Goal: Transaction & Acquisition: Subscribe to service/newsletter

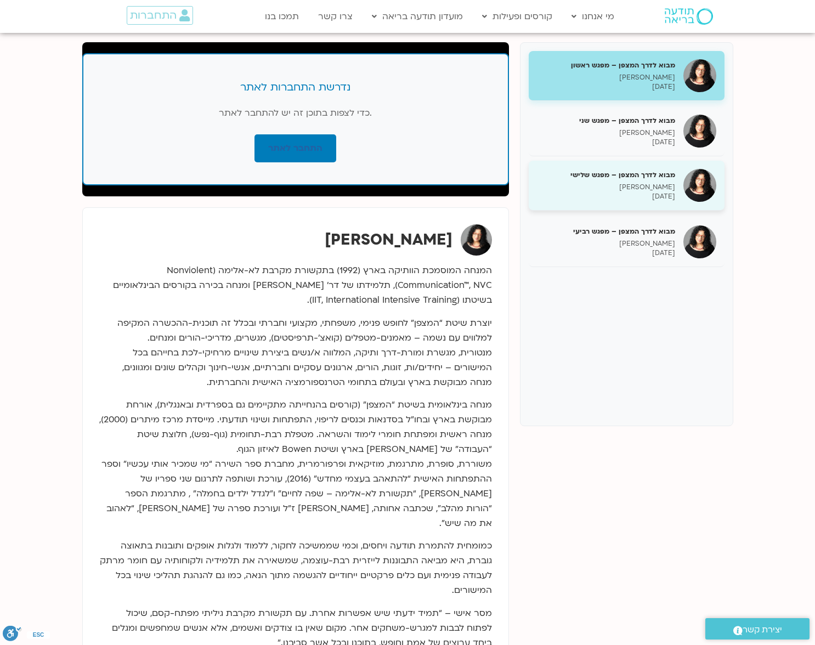
scroll to position [135, 0]
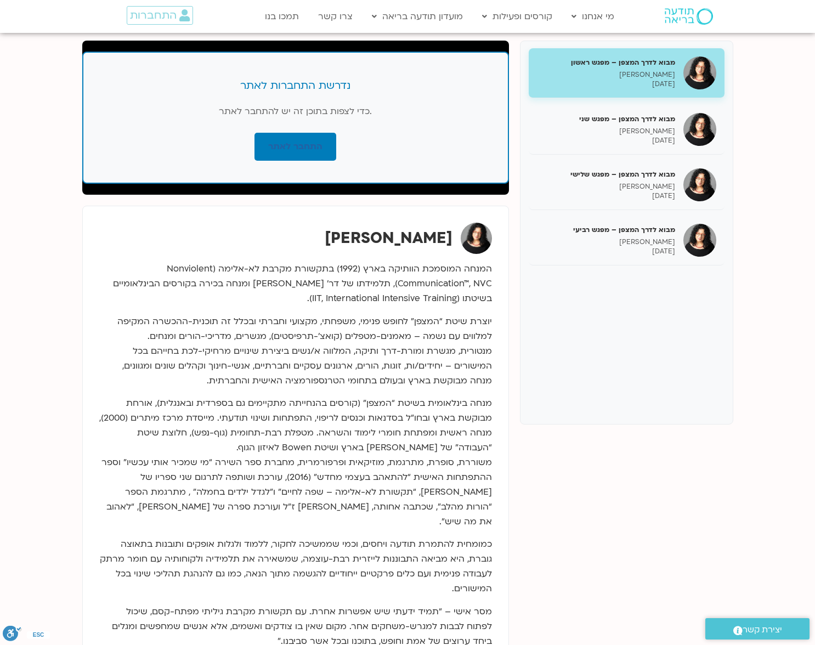
click at [651, 72] on p "[PERSON_NAME]" at bounding box center [606, 74] width 138 height 9
click at [300, 143] on link "התחבר לאתר" at bounding box center [296, 147] width 82 height 28
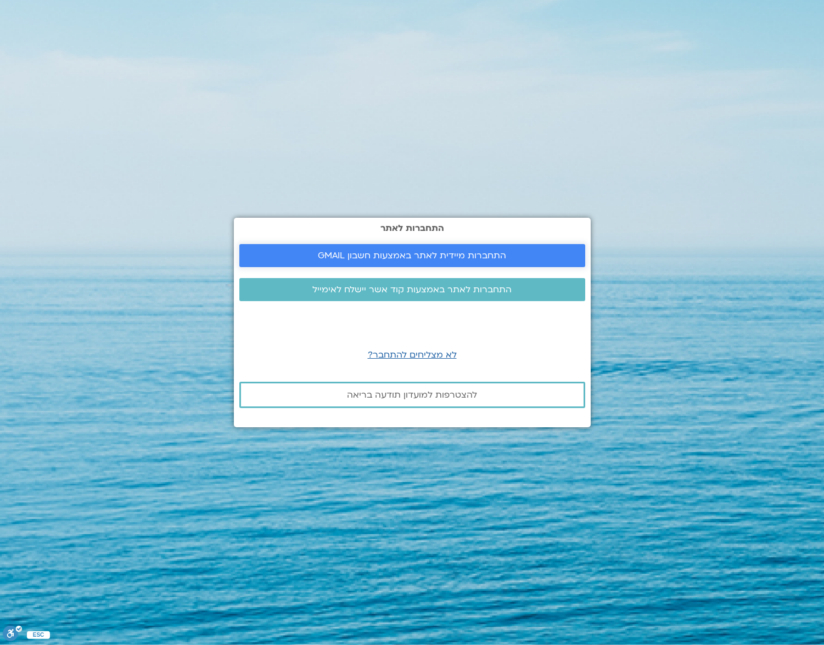
click at [395, 253] on span "התחברות מיידית לאתר באמצעות חשבון GMAIL" at bounding box center [412, 256] width 188 height 10
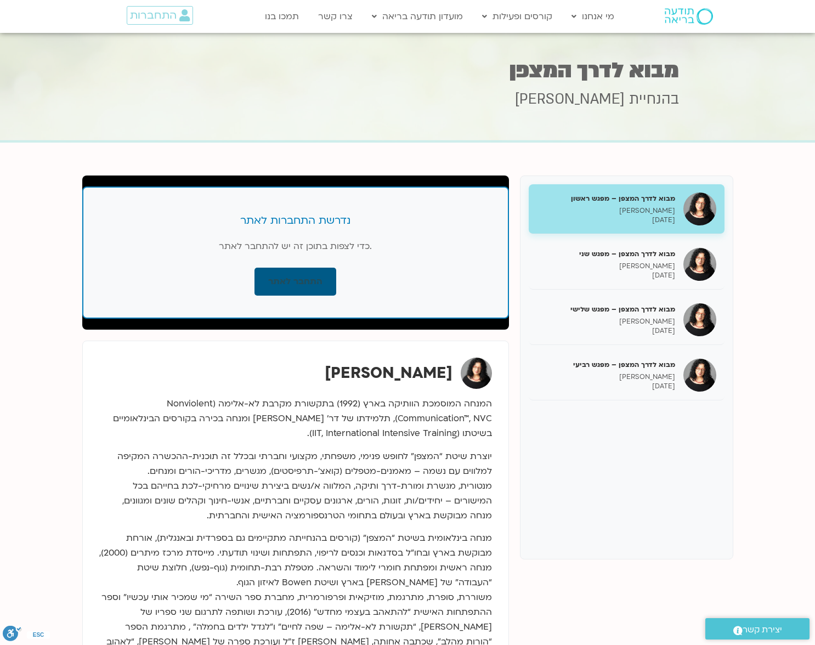
click at [301, 284] on link "התחבר לאתר" at bounding box center [296, 282] width 82 height 28
click at [311, 235] on div "נדרשת התחברות לאתר כדי לצפות בתוכן זה יש להתחבר לאתר. התחבר לאתר" at bounding box center [295, 253] width 427 height 132
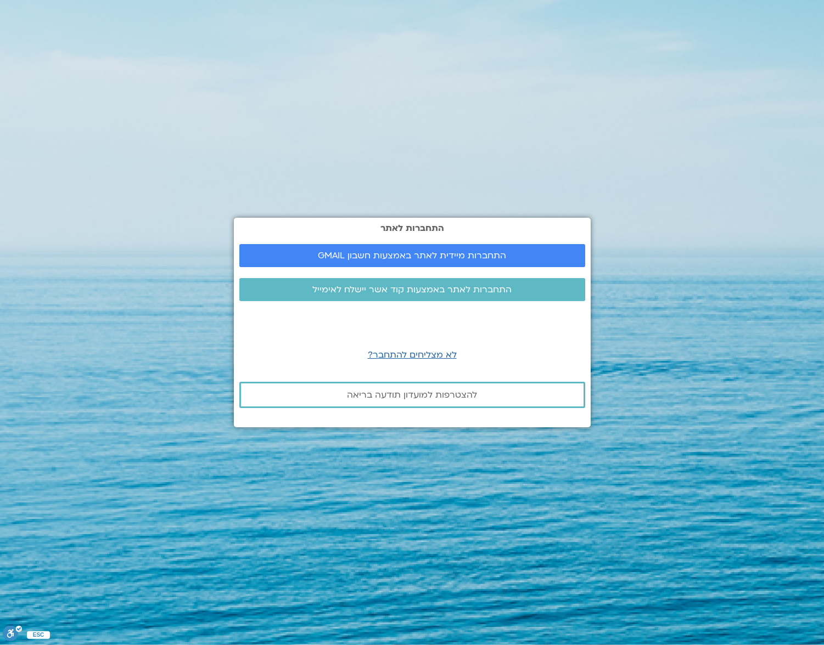
click at [680, 31] on section "התחברות לאתר התחברות מיידית לאתר באמצעות חשבון GMAIL התחברות לאתר באמצעות קוד א…" at bounding box center [412, 322] width 824 height 645
